Goal: Task Accomplishment & Management: Manage account settings

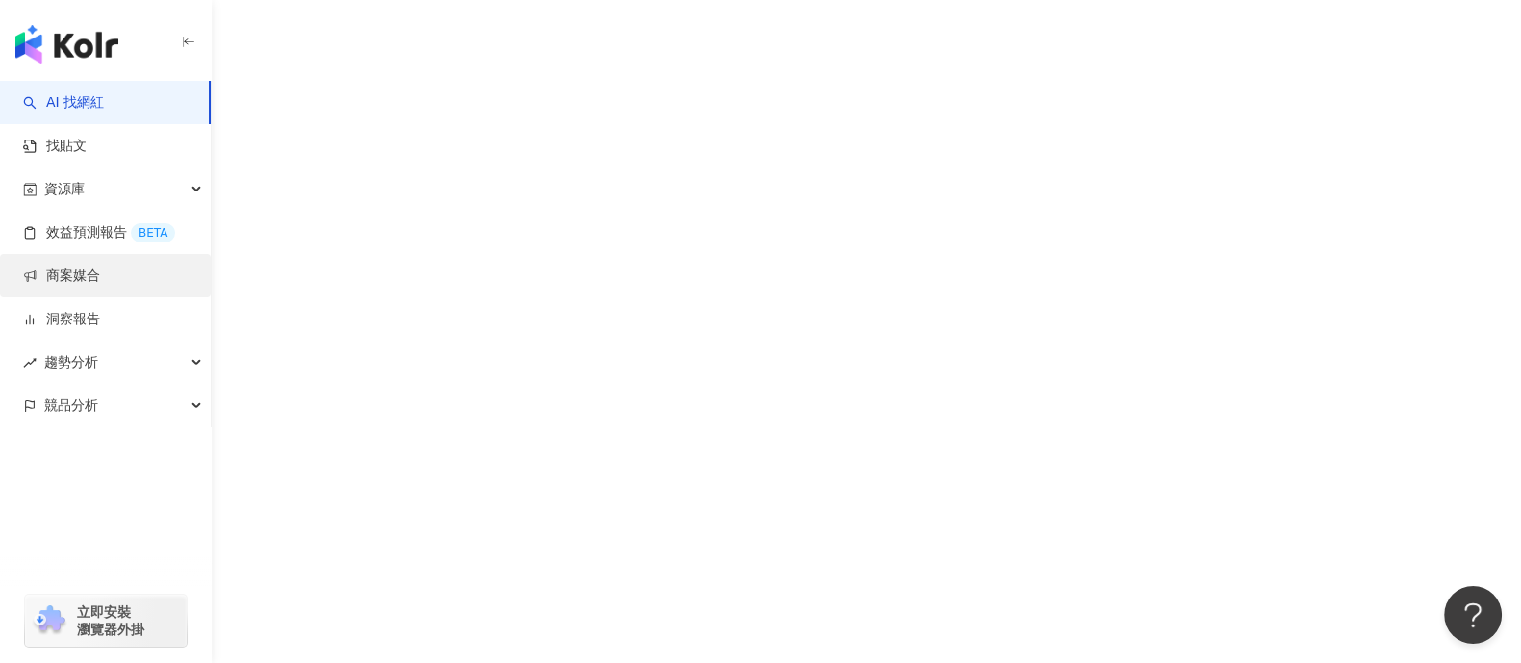
click at [100, 285] on link "商案媒合" at bounding box center [61, 275] width 77 height 19
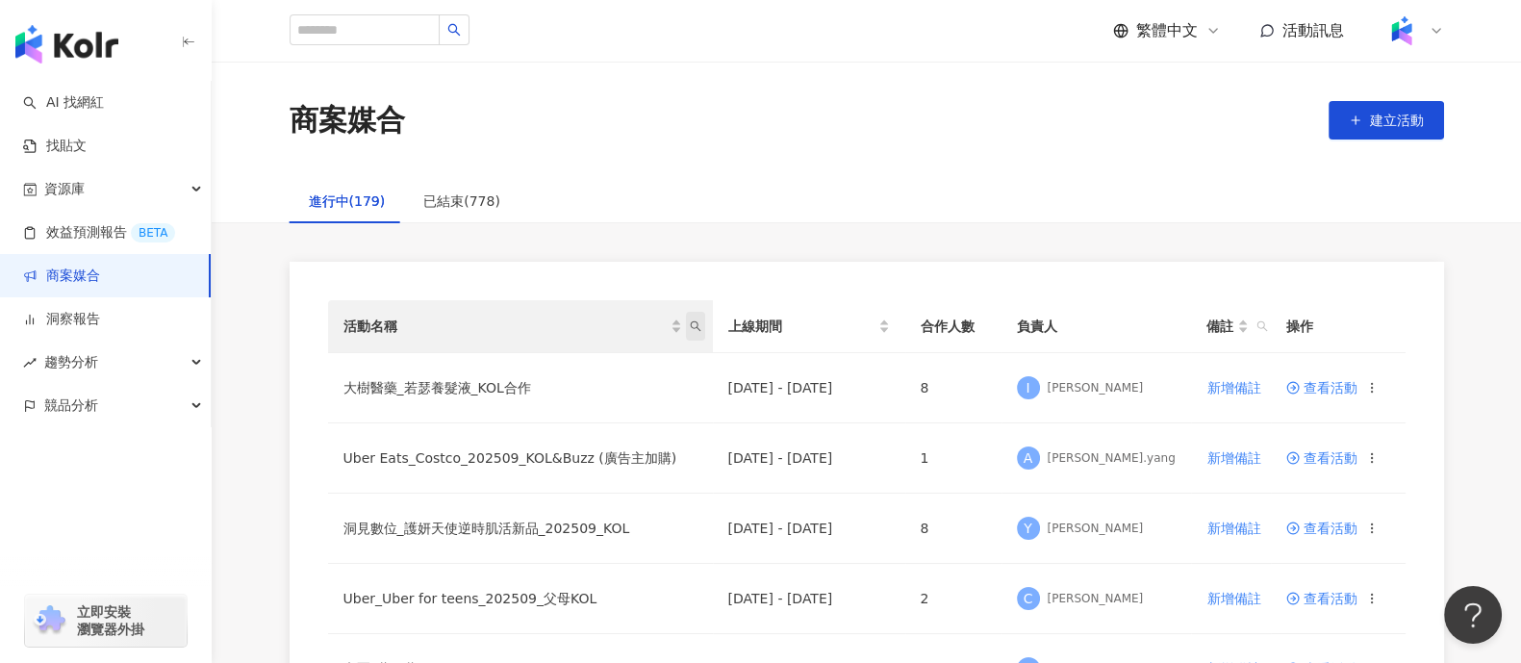
click at [693, 332] on span "活動名稱" at bounding box center [695, 326] width 19 height 29
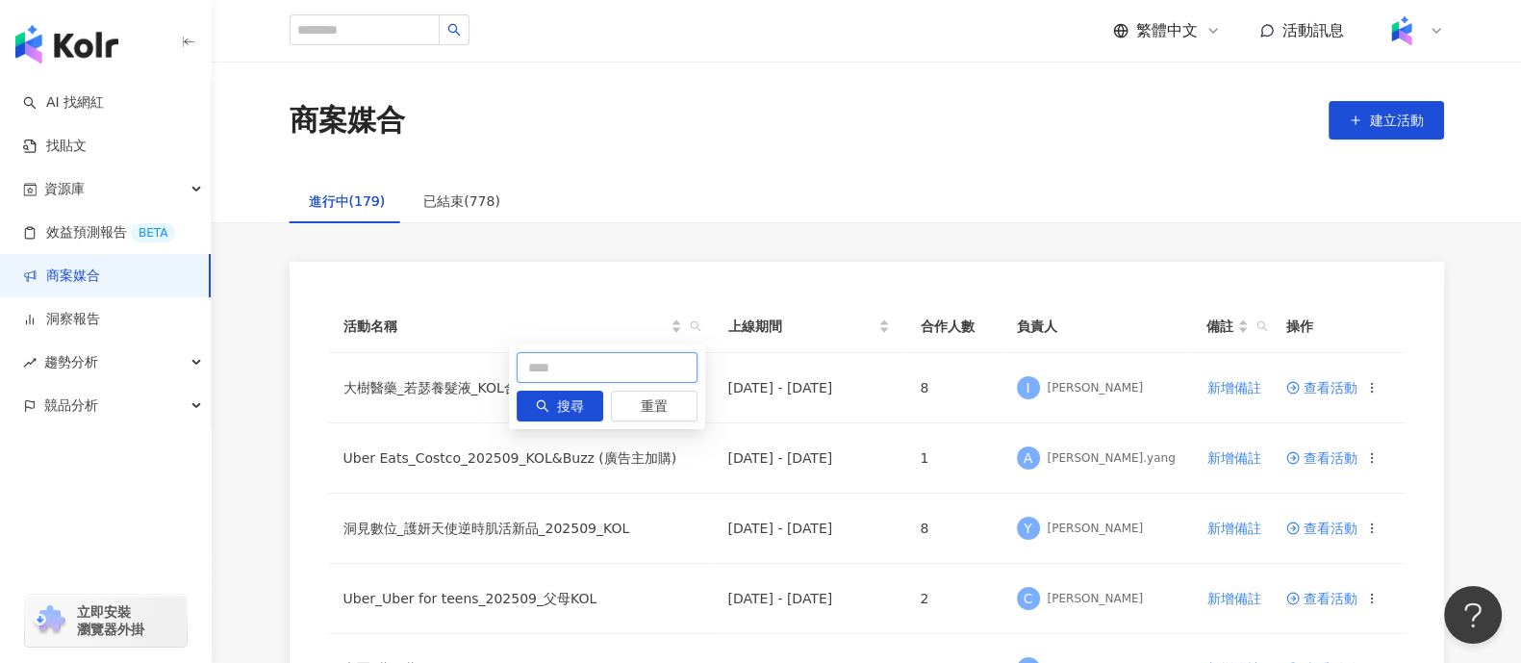
click at [581, 359] on input "text" at bounding box center [607, 367] width 181 height 31
type input "******"
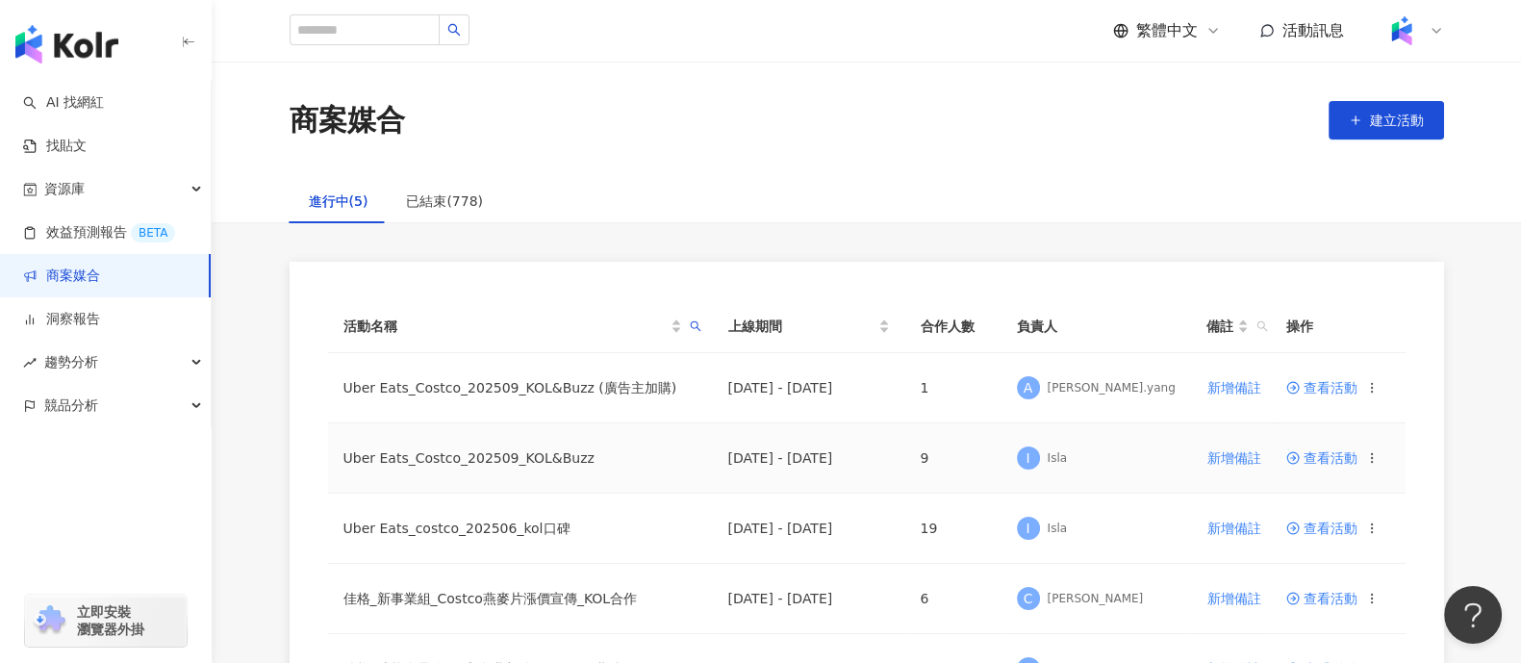
click at [1309, 458] on span "查看活動" at bounding box center [1321, 457] width 71 height 13
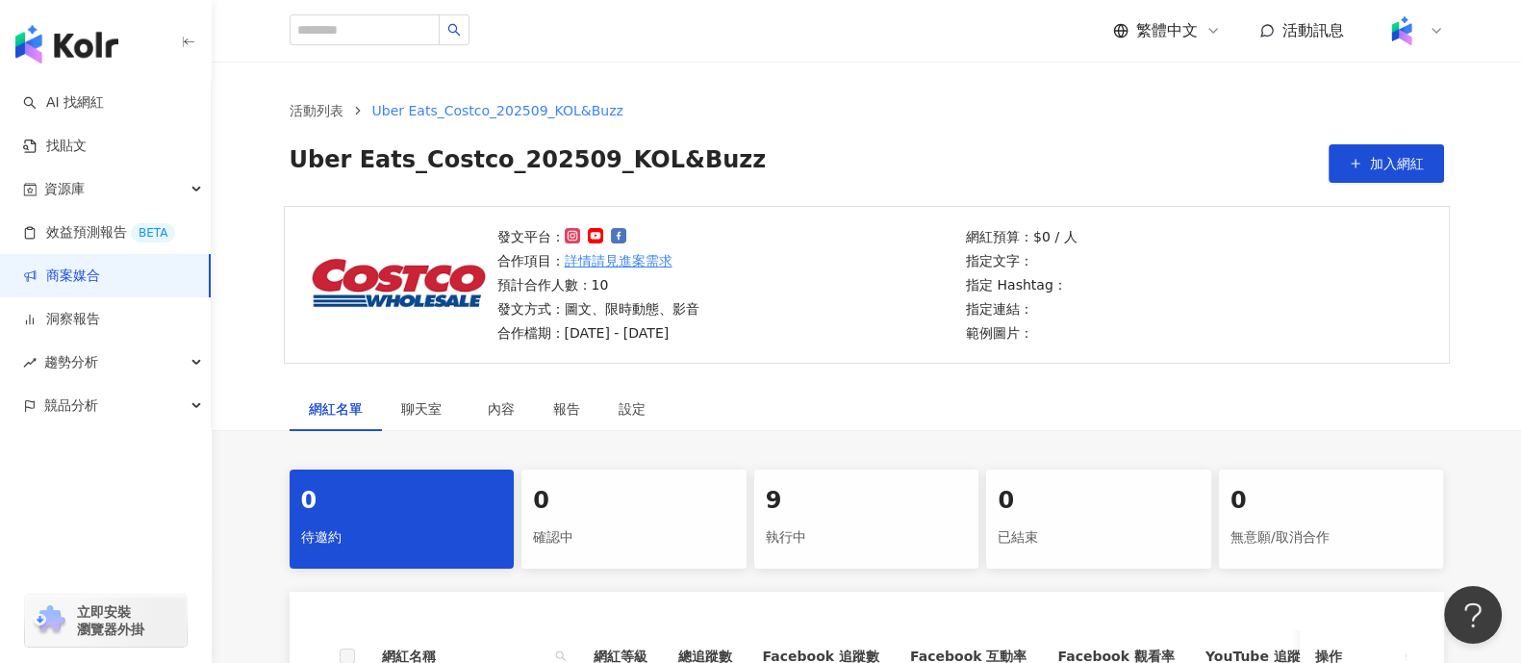
click at [814, 531] on div "執行中" at bounding box center [867, 537] width 202 height 33
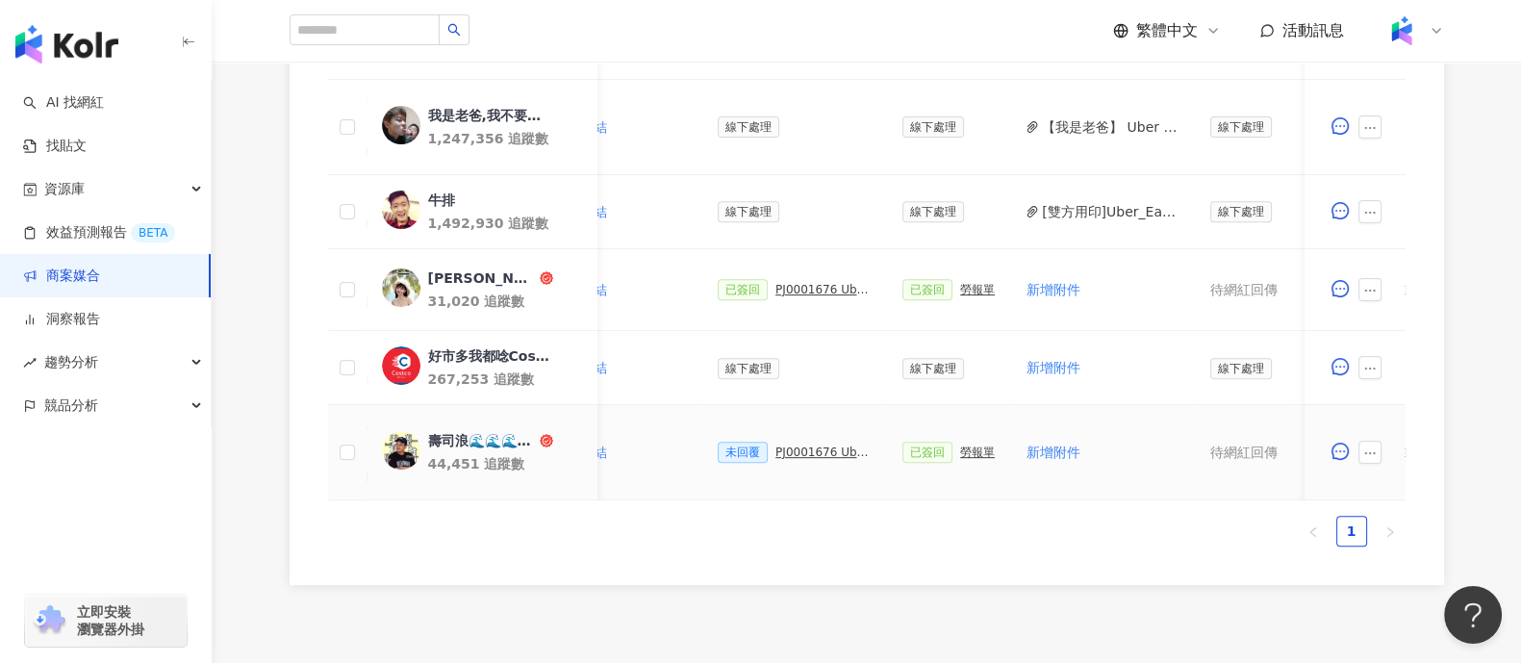
scroll to position [0, 399]
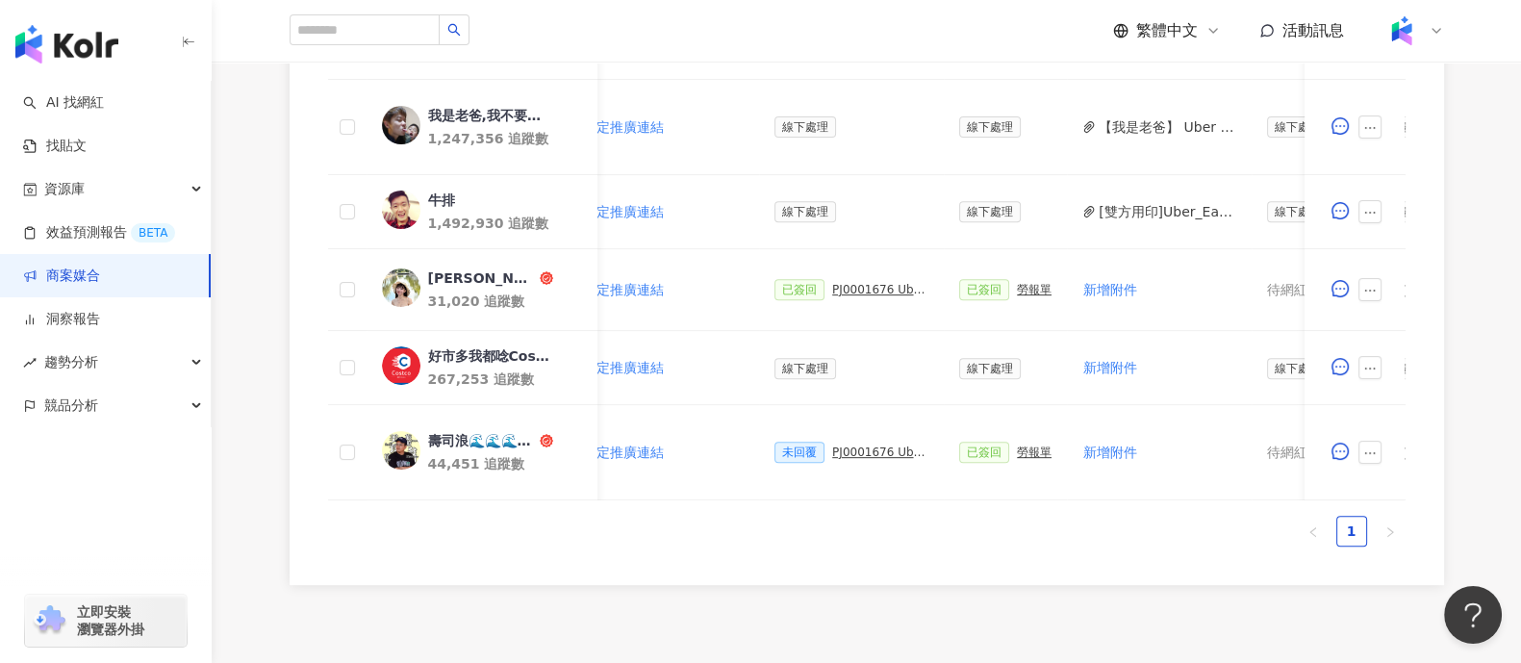
click at [286, 139] on div "0 待邀約 0 確認中 9 執行中 0 已結束 0 無意願/取消合作 幣別 ： 新台幣 ( TWD ) 網紅名稱 合作總酬勞 (含稅) 合作項目 推廣連結 合…" at bounding box center [866, 45] width 1231 height 1077
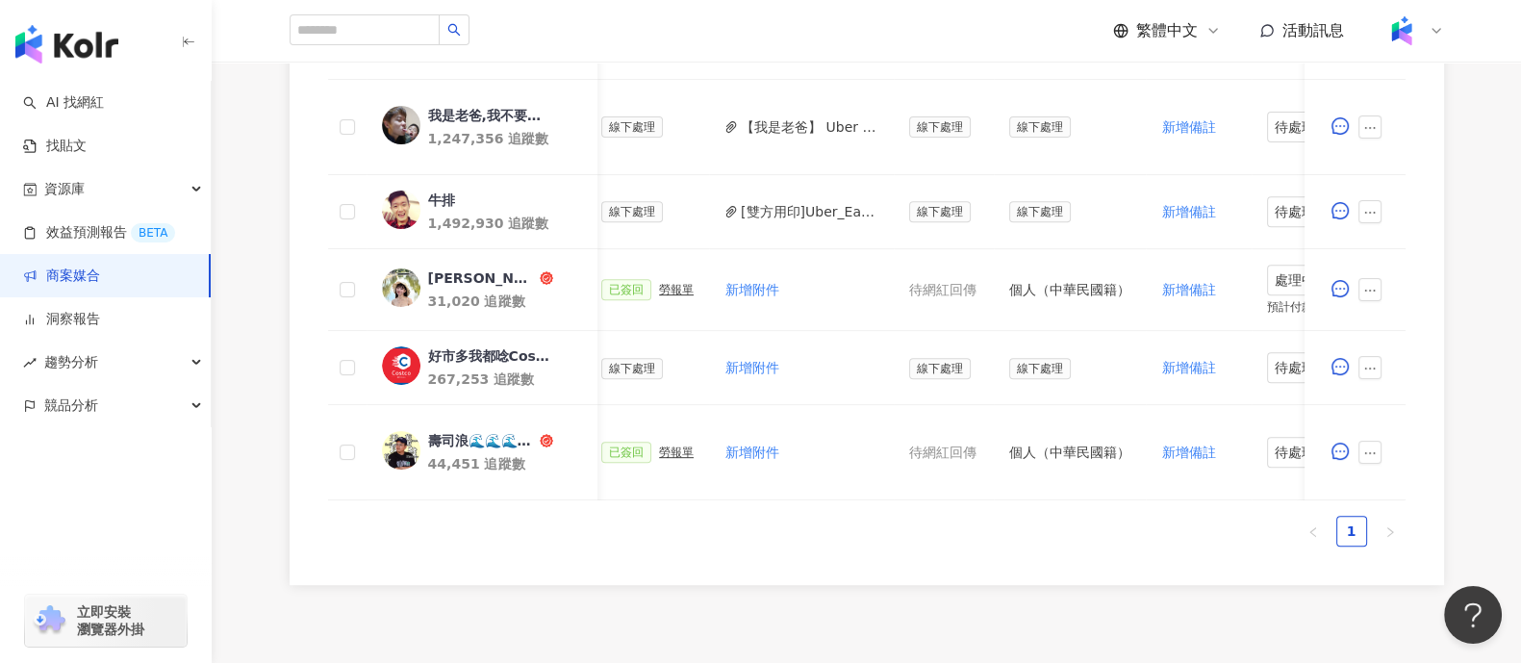
scroll to position [0, 880]
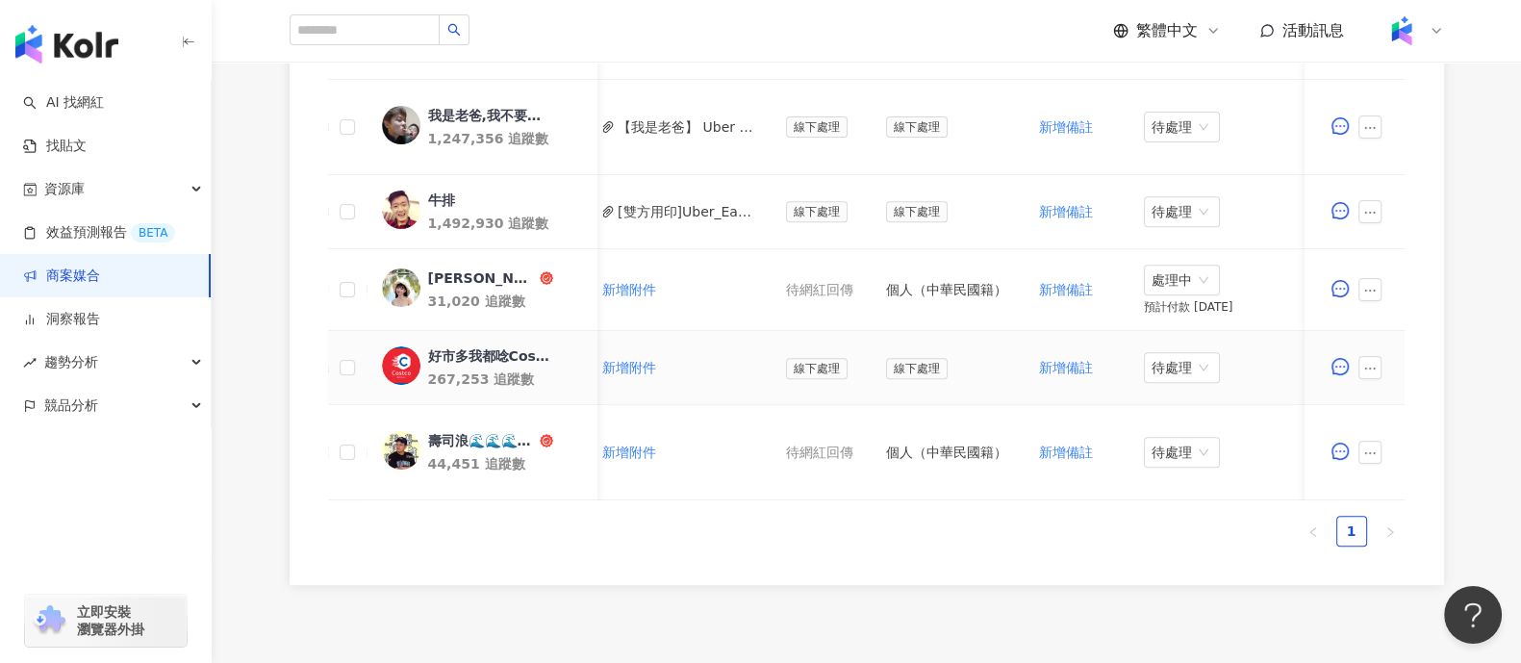
click at [1375, 362] on icon "ellipsis" at bounding box center [1370, 368] width 13 height 13
click at [1413, 69] on span "新增附件" at bounding box center [1401, 70] width 54 height 15
click at [253, 186] on div "0 待邀約 0 確認中 9 執行中 0 已結束 0 無意願/取消合作 幣別 ： 新台幣 ( TWD ) 網紅名稱 合作總酬勞 (含稅) 合作項目 推廣連結 合…" at bounding box center [866, 45] width 1231 height 1077
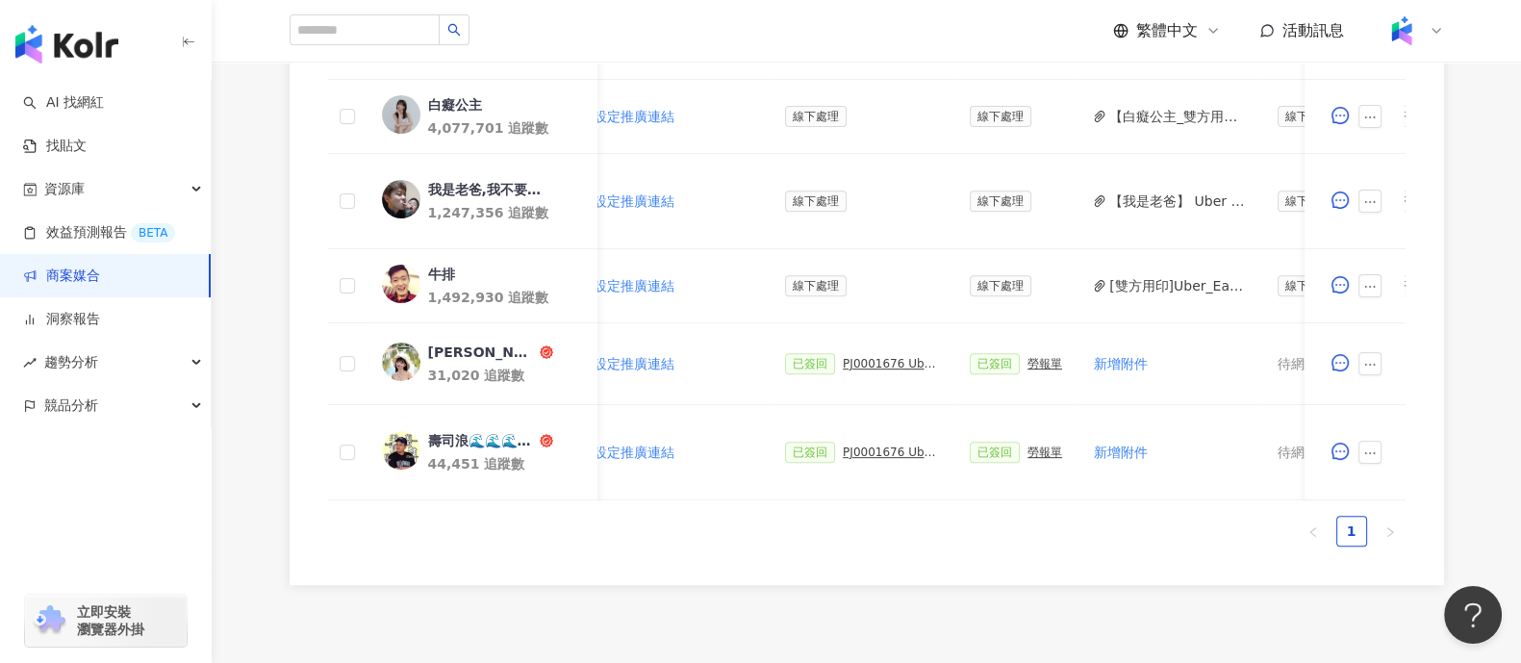
scroll to position [0, 414]
